Goal: Task Accomplishment & Management: Manage account settings

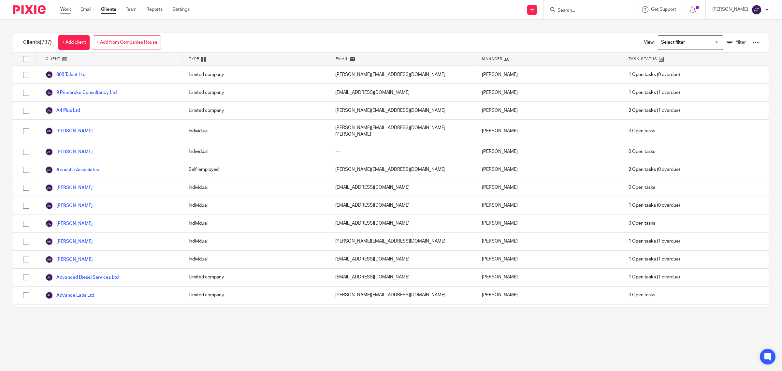
click at [63, 7] on link "Work" at bounding box center [65, 9] width 10 height 7
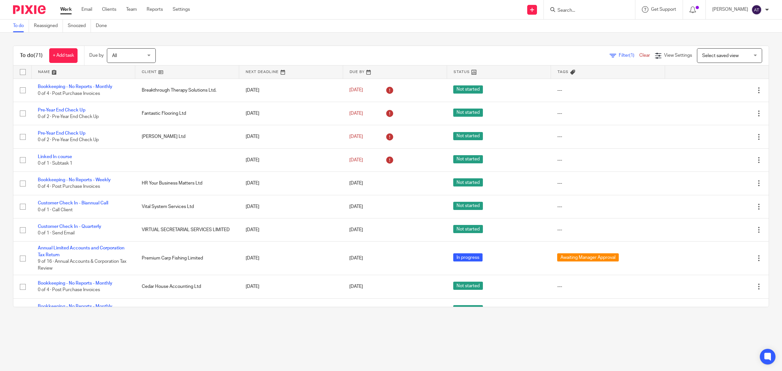
drag, startPoint x: 617, startPoint y: 55, endPoint x: 608, endPoint y: 58, distance: 9.1
click at [619, 55] on span "Filter (1)" at bounding box center [629, 55] width 21 height 5
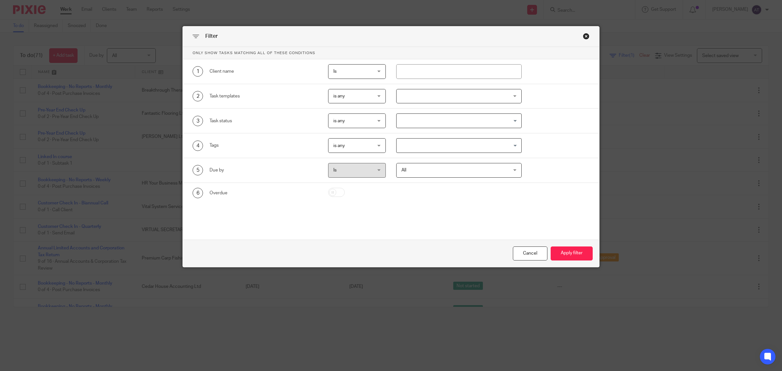
click at [432, 144] on input "Search for option" at bounding box center [457, 145] width 121 height 11
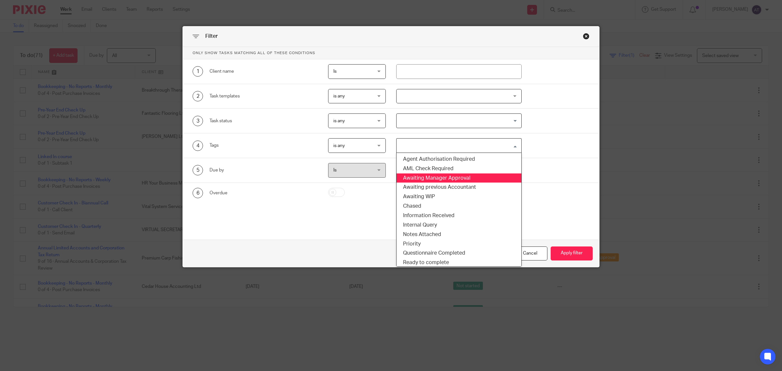
click at [440, 177] on li "Awaiting Manager Approval" at bounding box center [458, 177] width 125 height 9
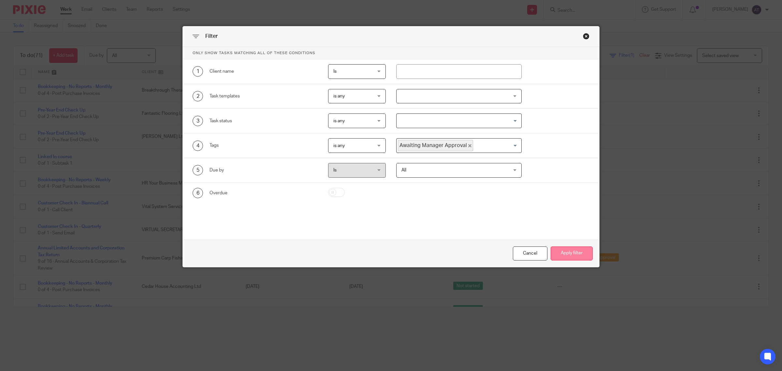
click at [568, 256] on button "Apply filter" at bounding box center [571, 253] width 42 height 14
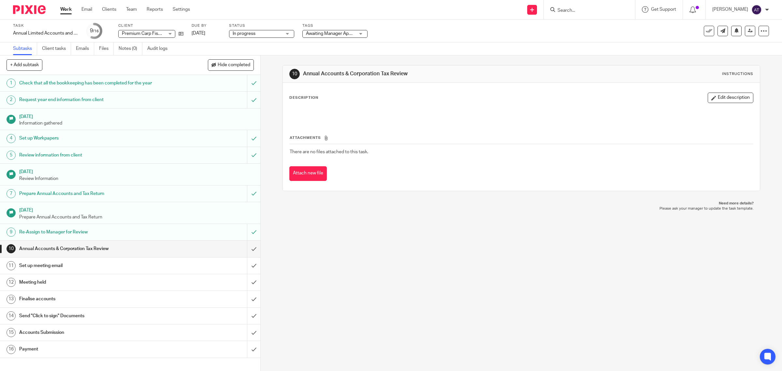
click at [347, 29] on div "Tags Awaiting Manager Approval Agent Authorisation Required AML Check Required …" at bounding box center [334, 31] width 65 height 16
click at [347, 37] on div "Awaiting Manager Approval" at bounding box center [334, 34] width 65 height 8
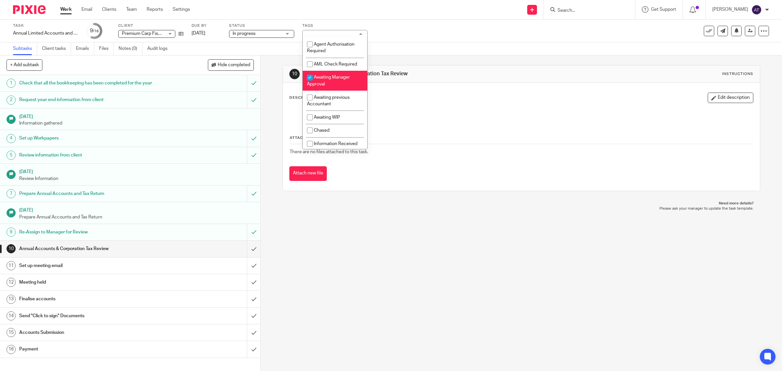
click at [339, 85] on span "Awaiting Manager Approval" at bounding box center [328, 80] width 43 height 11
checkbox input "false"
click at [342, 82] on li "Internal Query" at bounding box center [335, 75] width 64 height 13
checkbox input "true"
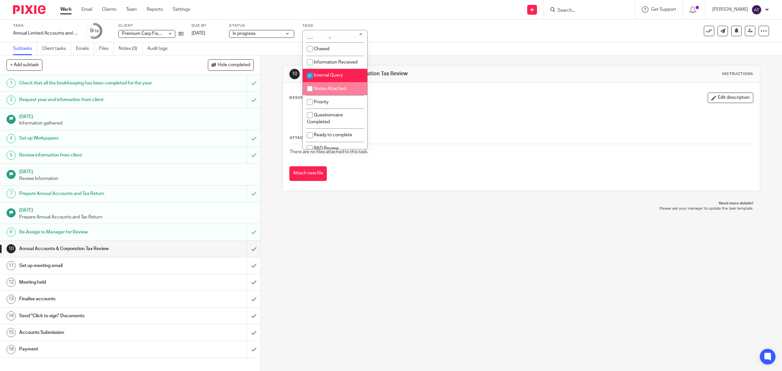
click at [395, 261] on div "10 Annual Accounts & Corporation Tax Review Instructions Description Edit descr…" at bounding box center [521, 212] width 521 height 315
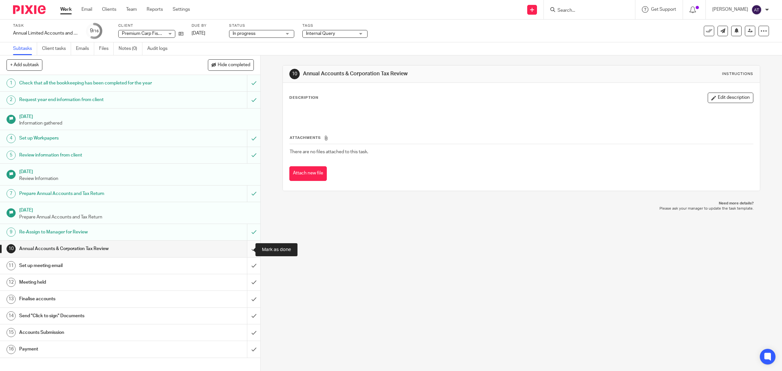
click at [247, 251] on input "submit" at bounding box center [130, 248] width 260 height 16
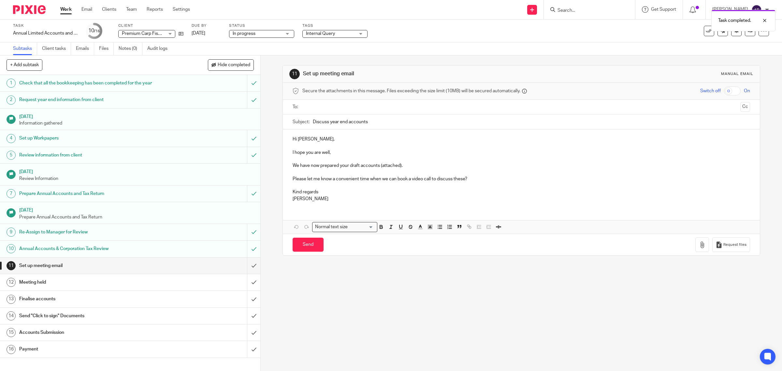
click at [748, 36] on div "Task Annual Limited Accounts and Corporation Tax Return Save Annual Limited Acc…" at bounding box center [391, 31] width 756 height 16
click at [745, 35] on link at bounding box center [750, 31] width 10 height 10
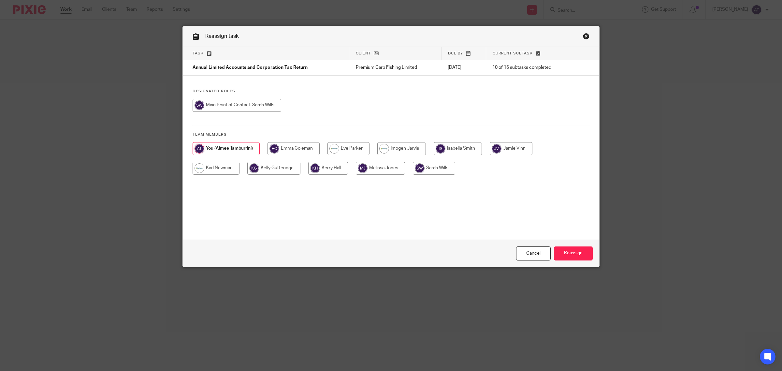
click at [246, 107] on input "radio" at bounding box center [236, 105] width 89 height 13
radio input "true"
click at [554, 249] on input "Reassign" at bounding box center [573, 253] width 39 height 14
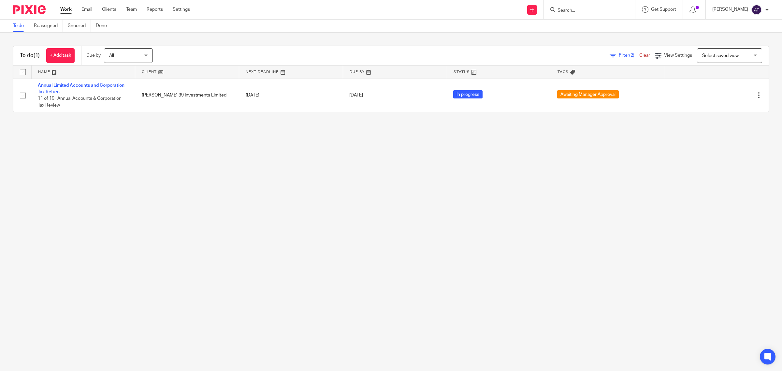
click at [66, 12] on link "Work" at bounding box center [65, 9] width 11 height 7
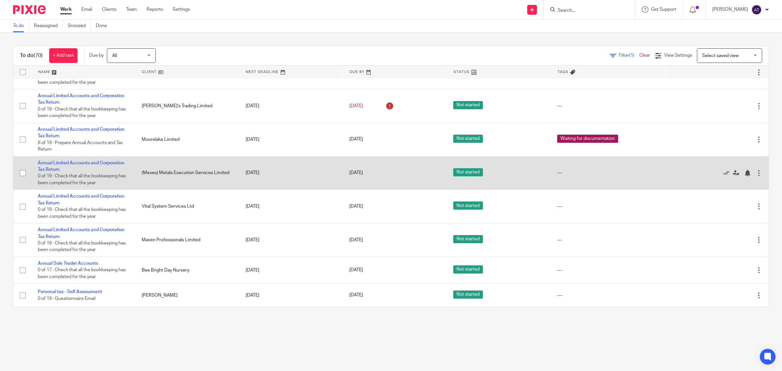
scroll to position [1563, 0]
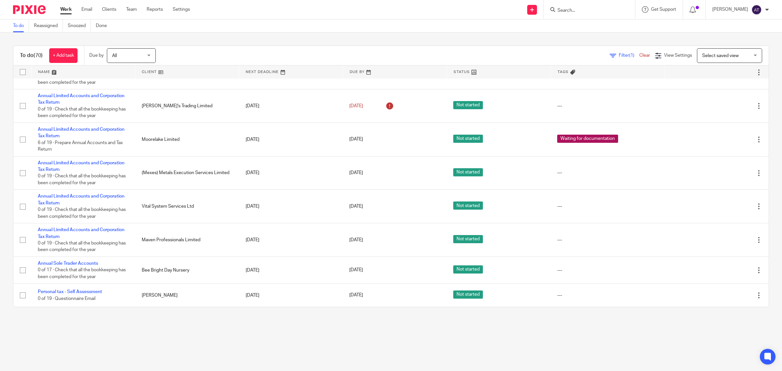
click at [64, 10] on link "Work" at bounding box center [65, 9] width 11 height 7
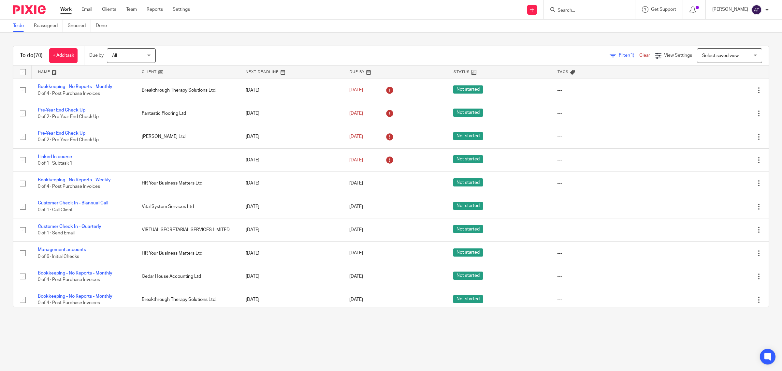
click at [580, 13] on input "Search" at bounding box center [586, 11] width 59 height 6
type input "fantastic"
click at [601, 35] on link at bounding box center [610, 28] width 110 height 15
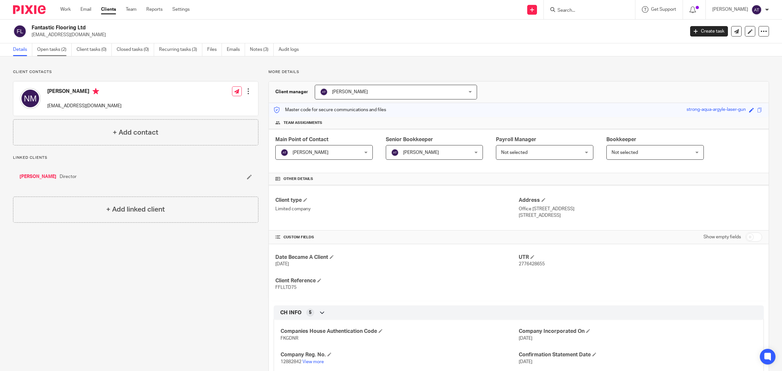
click at [58, 48] on link "Open tasks (2)" at bounding box center [54, 49] width 35 height 13
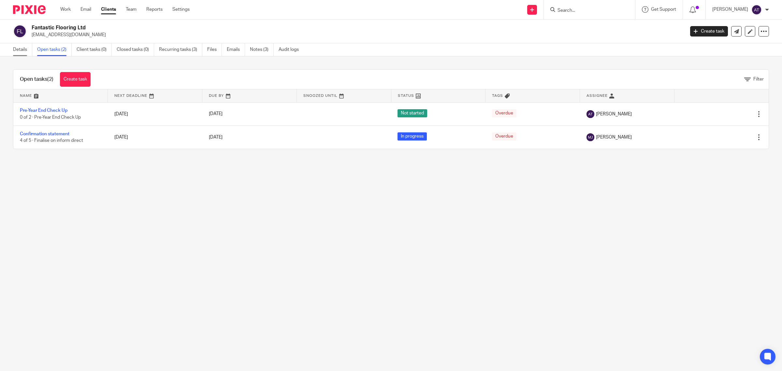
click at [24, 52] on link "Details" at bounding box center [22, 49] width 19 height 13
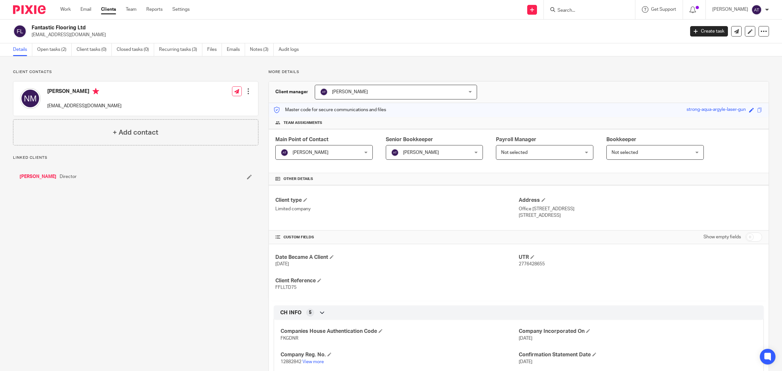
click at [338, 152] on span "[PERSON_NAME]" at bounding box center [316, 152] width 73 height 14
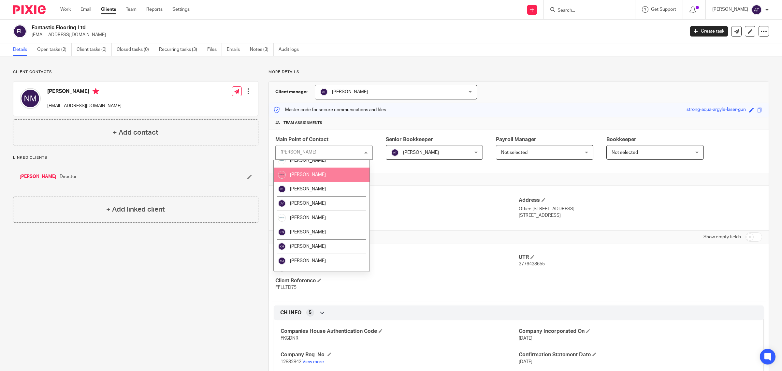
scroll to position [59, 0]
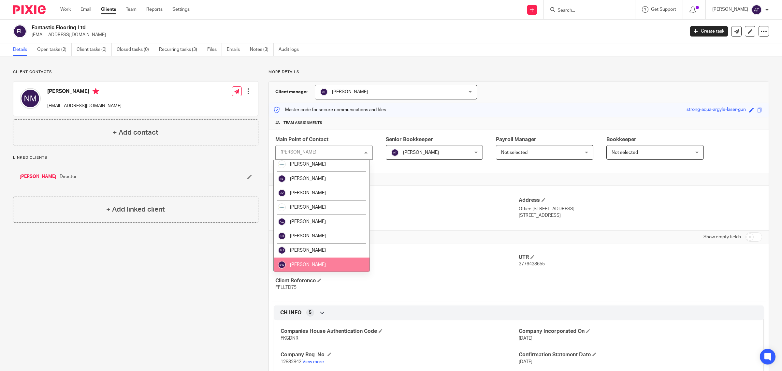
click at [328, 265] on li "[PERSON_NAME]" at bounding box center [322, 264] width 96 height 14
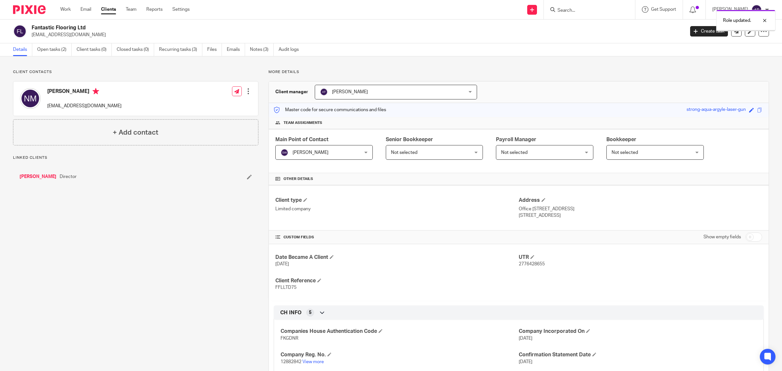
click at [61, 48] on link "Open tasks (2)" at bounding box center [54, 49] width 35 height 13
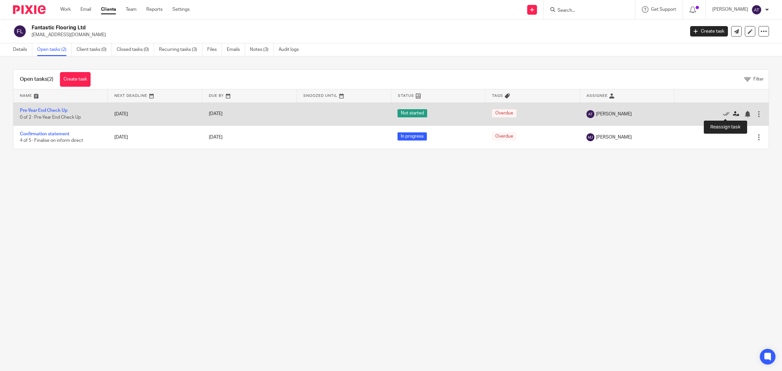
click at [733, 115] on icon at bounding box center [736, 114] width 7 height 7
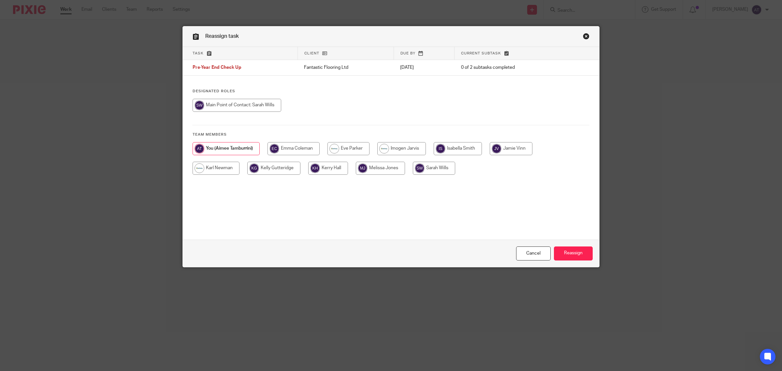
click at [440, 165] on input "radio" at bounding box center [434, 168] width 42 height 13
radio input "true"
click at [254, 107] on input "radio" at bounding box center [236, 105] width 89 height 13
radio input "true"
click at [577, 249] on input "Reassign" at bounding box center [573, 253] width 39 height 14
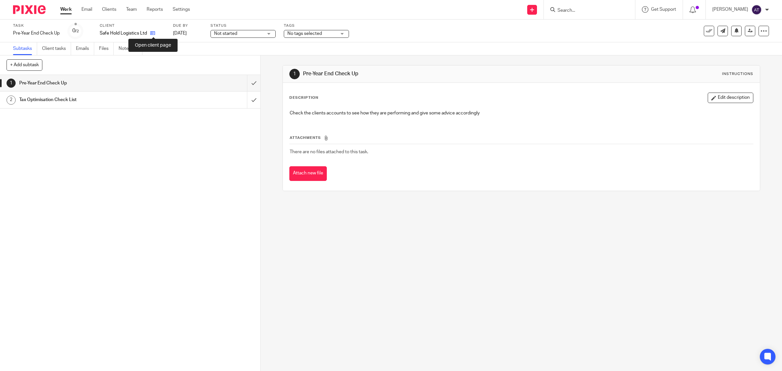
click at [155, 33] on icon at bounding box center [152, 33] width 5 height 5
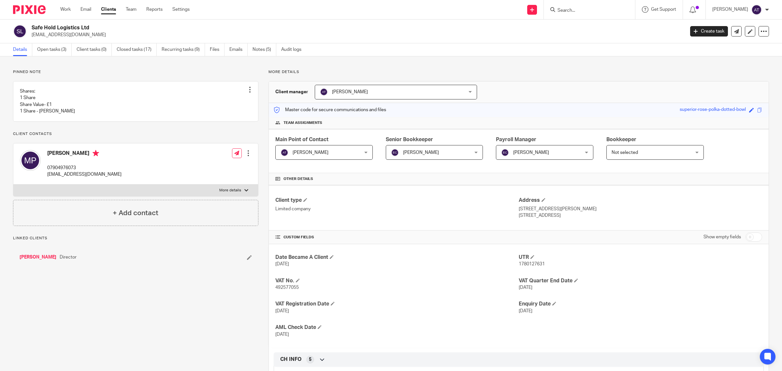
click at [336, 153] on span "[PERSON_NAME]" at bounding box center [316, 152] width 73 height 14
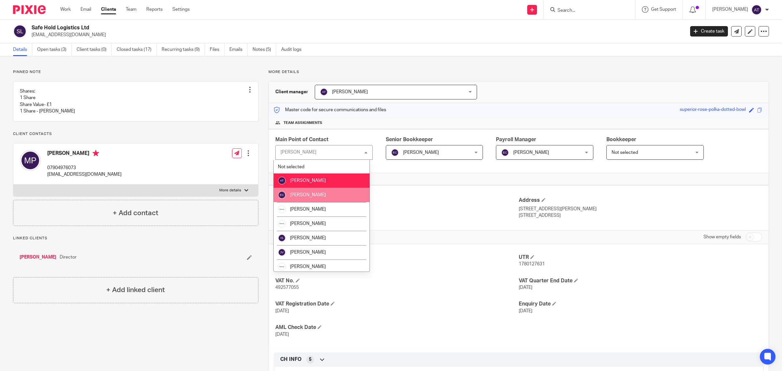
click at [332, 193] on li "[PERSON_NAME]" at bounding box center [322, 195] width 96 height 14
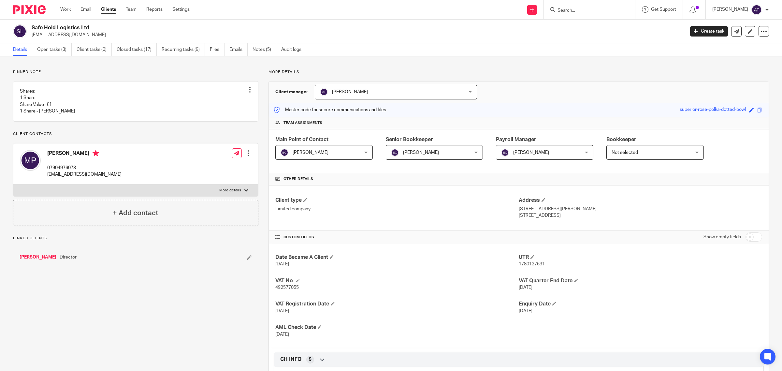
click at [57, 51] on link "Open tasks (3)" at bounding box center [54, 49] width 35 height 13
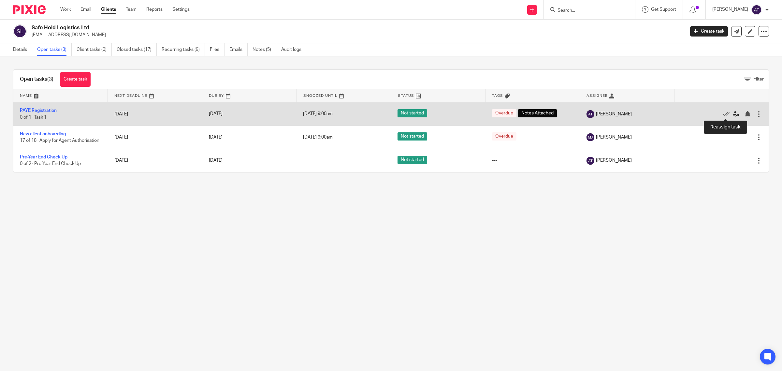
click at [733, 115] on icon at bounding box center [736, 114] width 7 height 7
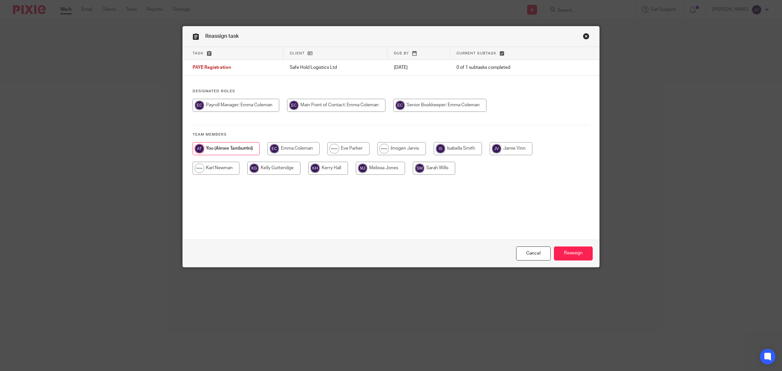
click at [243, 103] on input "radio" at bounding box center [235, 105] width 87 height 13
radio input "true"
click at [361, 98] on div "Designated Roles Team members" at bounding box center [391, 135] width 416 height 93
click at [360, 103] on input "radio" at bounding box center [338, 105] width 98 height 13
radio input "true"
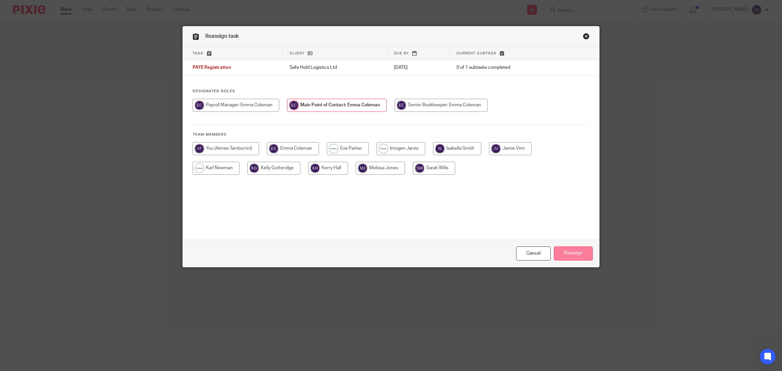
click at [577, 250] on input "Reassign" at bounding box center [573, 253] width 39 height 14
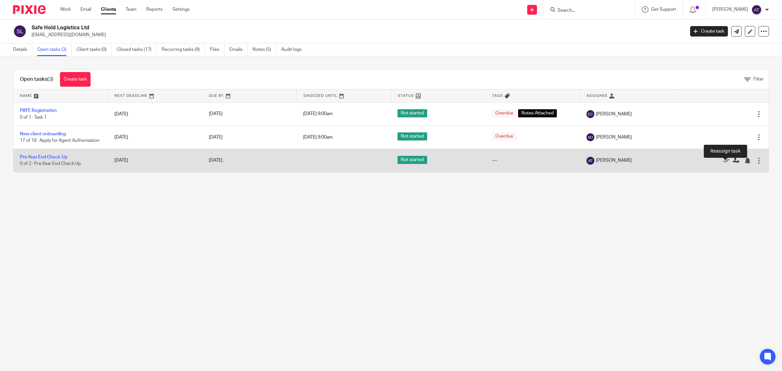
click at [733, 164] on icon at bounding box center [736, 160] width 7 height 7
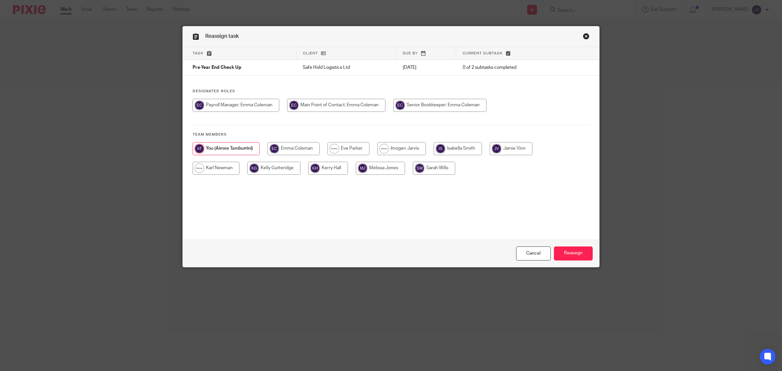
click at [357, 99] on input "radio" at bounding box center [336, 105] width 98 height 13
radio input "true"
click at [578, 251] on input "Reassign" at bounding box center [573, 253] width 39 height 14
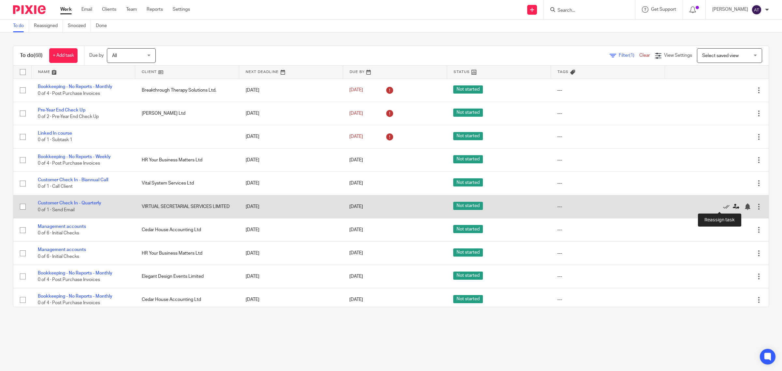
click at [733, 206] on icon at bounding box center [736, 206] width 7 height 7
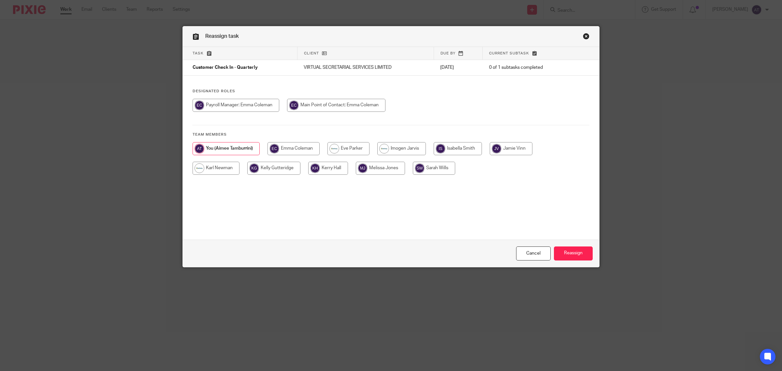
click at [366, 109] on input "radio" at bounding box center [336, 105] width 98 height 13
radio input "true"
click at [567, 250] on input "Reassign" at bounding box center [573, 253] width 39 height 14
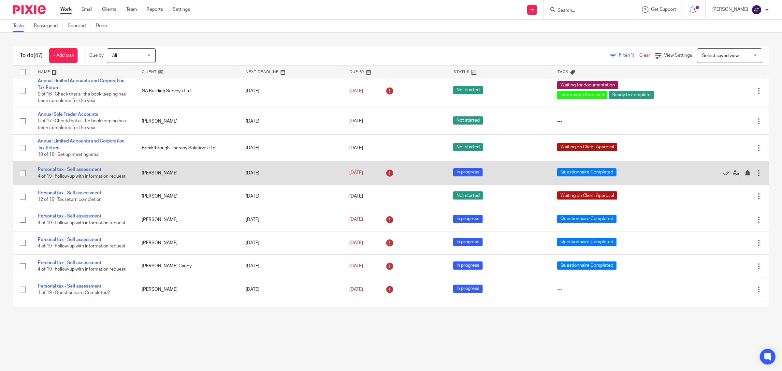
scroll to position [366, 0]
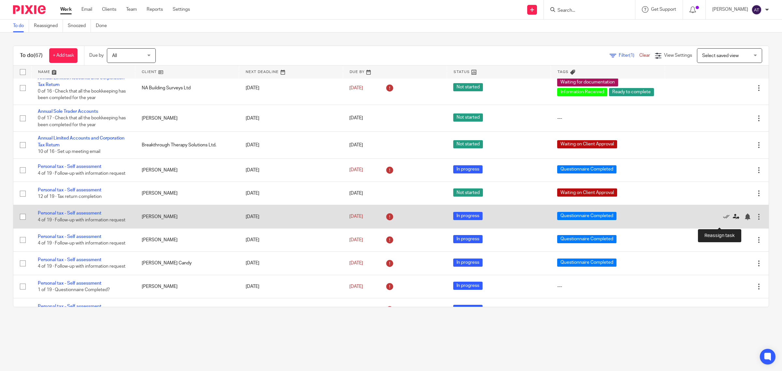
click at [733, 220] on icon at bounding box center [736, 216] width 7 height 7
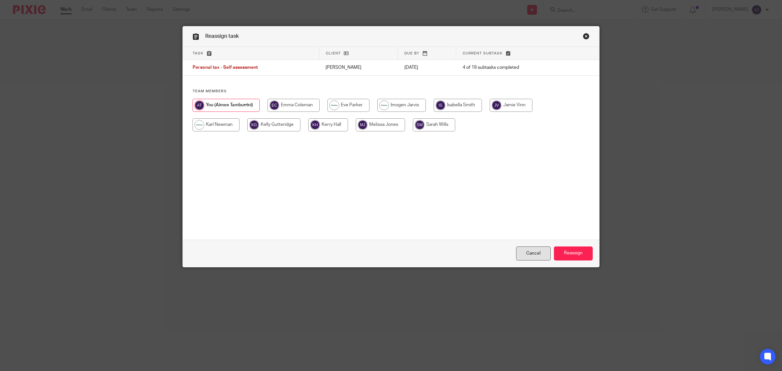
click at [529, 253] on link "Cancel" at bounding box center [533, 253] width 35 height 14
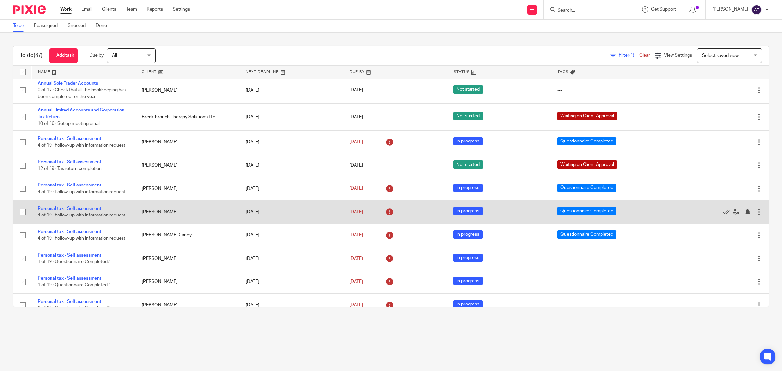
scroll to position [407, 0]
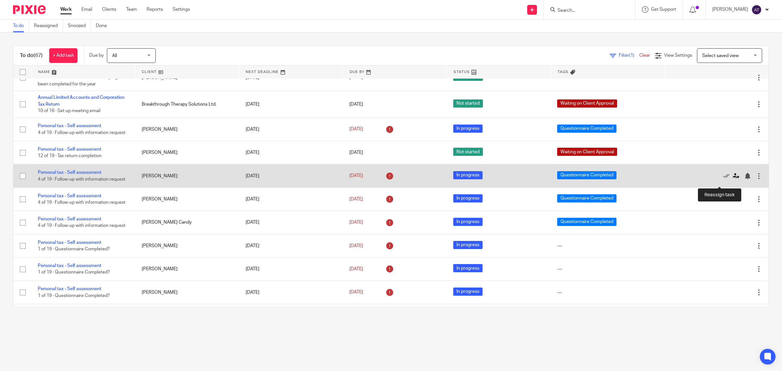
click at [733, 179] on icon at bounding box center [736, 176] width 7 height 7
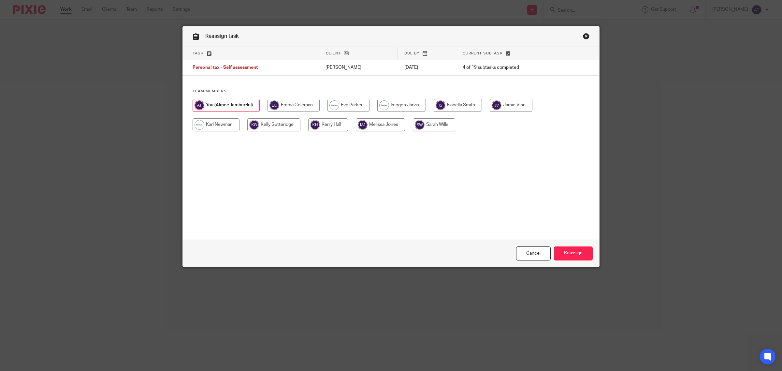
click at [433, 122] on input "radio" at bounding box center [434, 124] width 42 height 13
radio input "true"
click at [566, 258] on input "Reassign" at bounding box center [573, 253] width 39 height 14
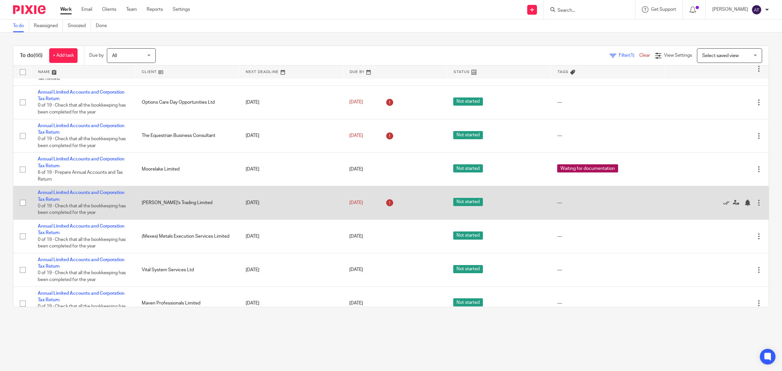
scroll to position [1467, 0]
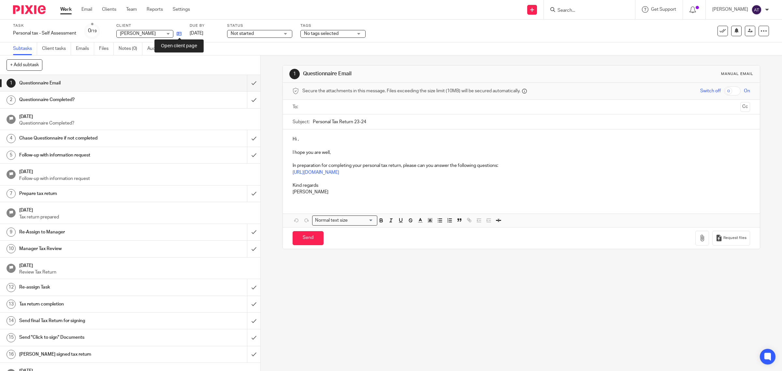
click at [178, 33] on icon at bounding box center [179, 33] width 5 height 5
drag, startPoint x: 742, startPoint y: 29, endPoint x: 736, endPoint y: 29, distance: 5.5
click at [748, 29] on icon at bounding box center [750, 30] width 5 height 5
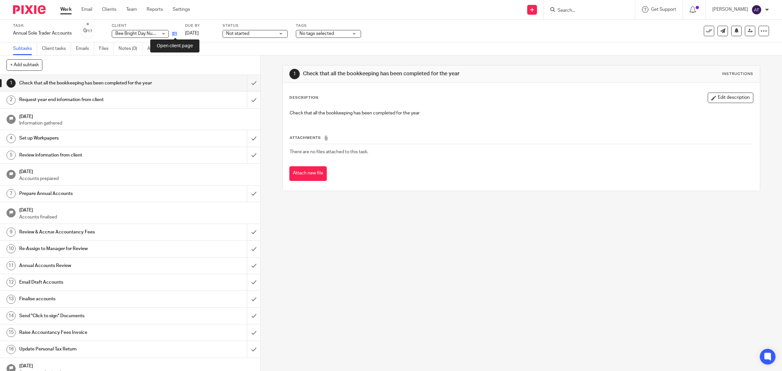
click at [172, 35] on icon at bounding box center [174, 33] width 5 height 5
click at [748, 33] on icon at bounding box center [750, 30] width 5 height 5
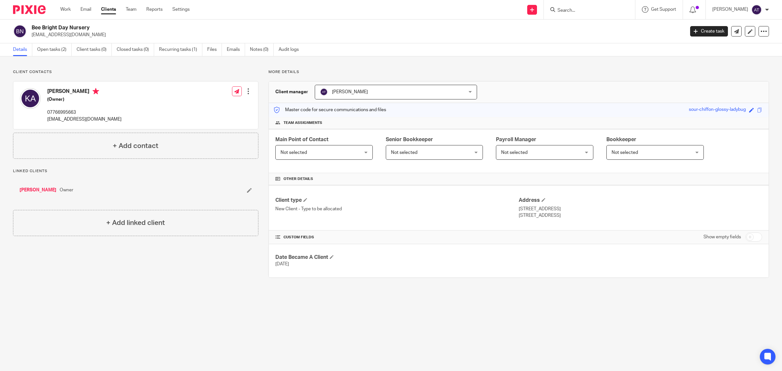
click at [317, 156] on span "Not selected" at bounding box center [316, 152] width 73 height 14
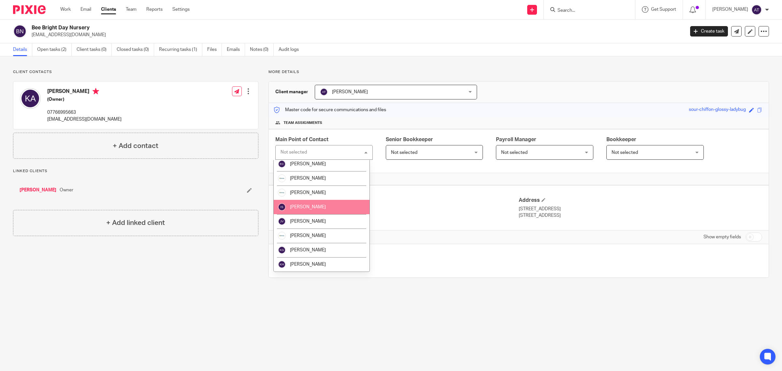
scroll to position [59, 0]
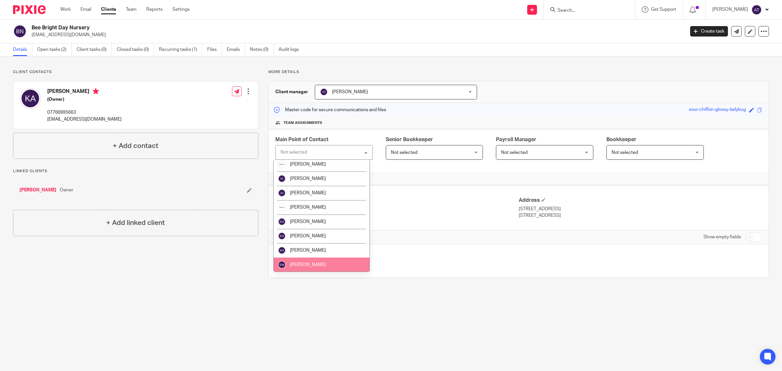
click at [319, 264] on li "[PERSON_NAME]" at bounding box center [322, 264] width 96 height 14
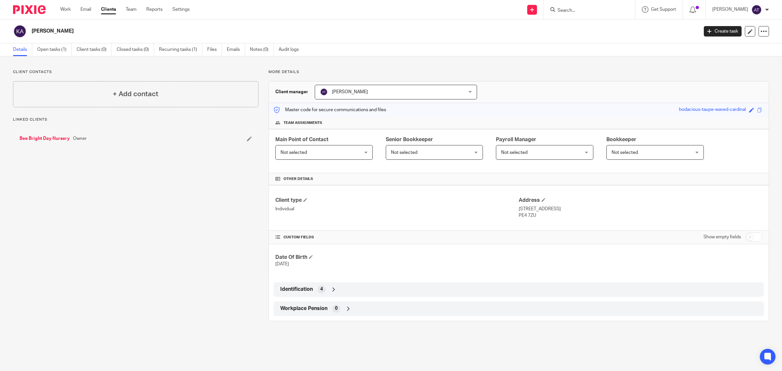
click at [334, 153] on span "Not selected" at bounding box center [316, 152] width 73 height 14
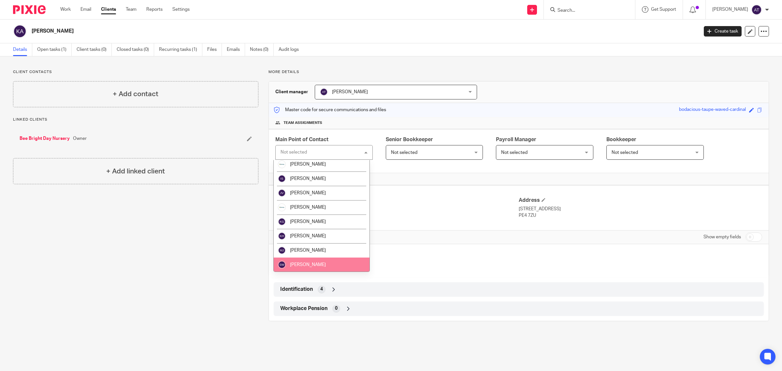
click at [318, 264] on li "[PERSON_NAME]" at bounding box center [322, 264] width 96 height 14
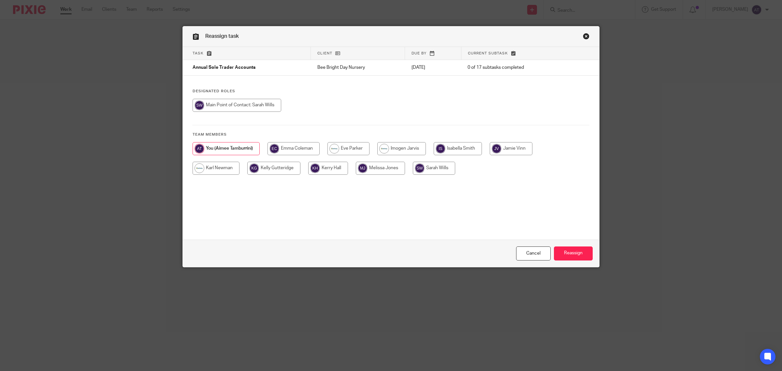
click at [434, 171] on input "radio" at bounding box center [434, 168] width 42 height 13
radio input "true"
click at [261, 108] on input "radio" at bounding box center [236, 105] width 89 height 13
radio input "true"
click at [567, 253] on input "Reassign" at bounding box center [573, 253] width 39 height 14
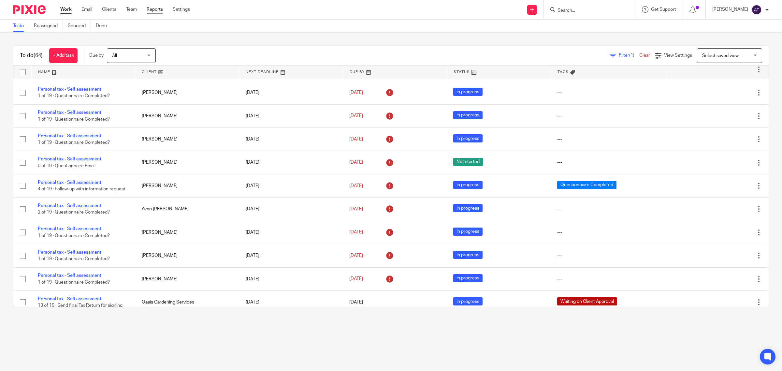
scroll to position [440, 0]
